Goal: Transaction & Acquisition: Subscribe to service/newsletter

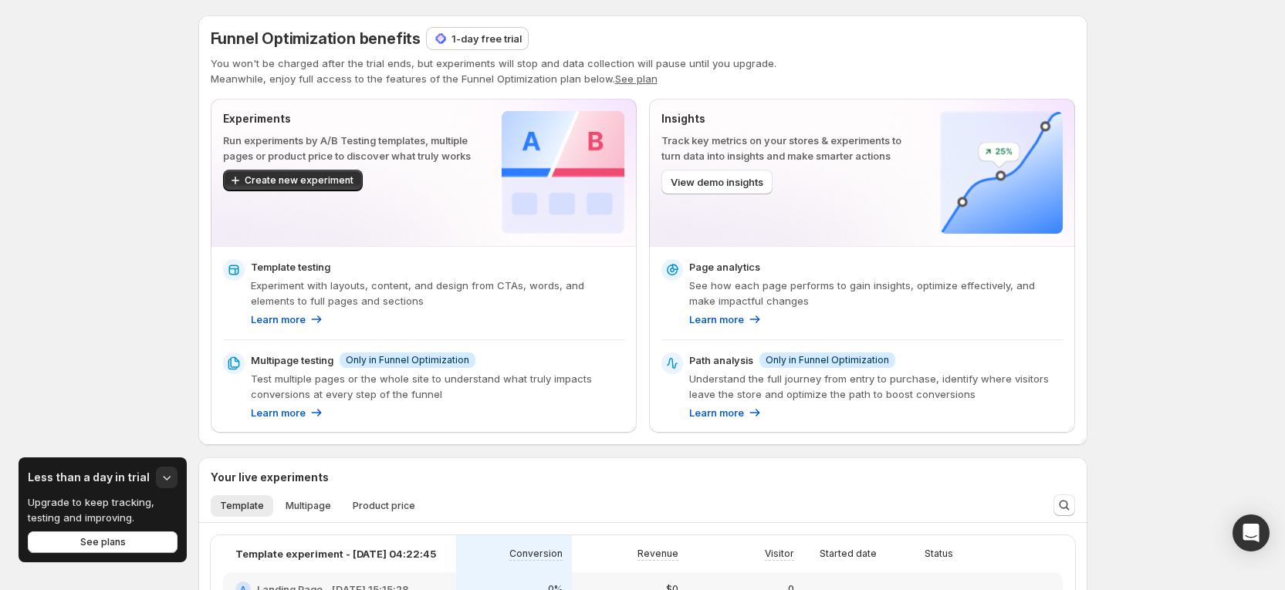
click at [1196, 95] on div "Funnel Optimization benefits 1-day free trial You won't be charged after the tr…" at bounding box center [642, 547] width 1285 height 1094
click at [506, 35] on p "1-day free trial" at bounding box center [486, 38] width 70 height 15
